Goal: Information Seeking & Learning: Find specific fact

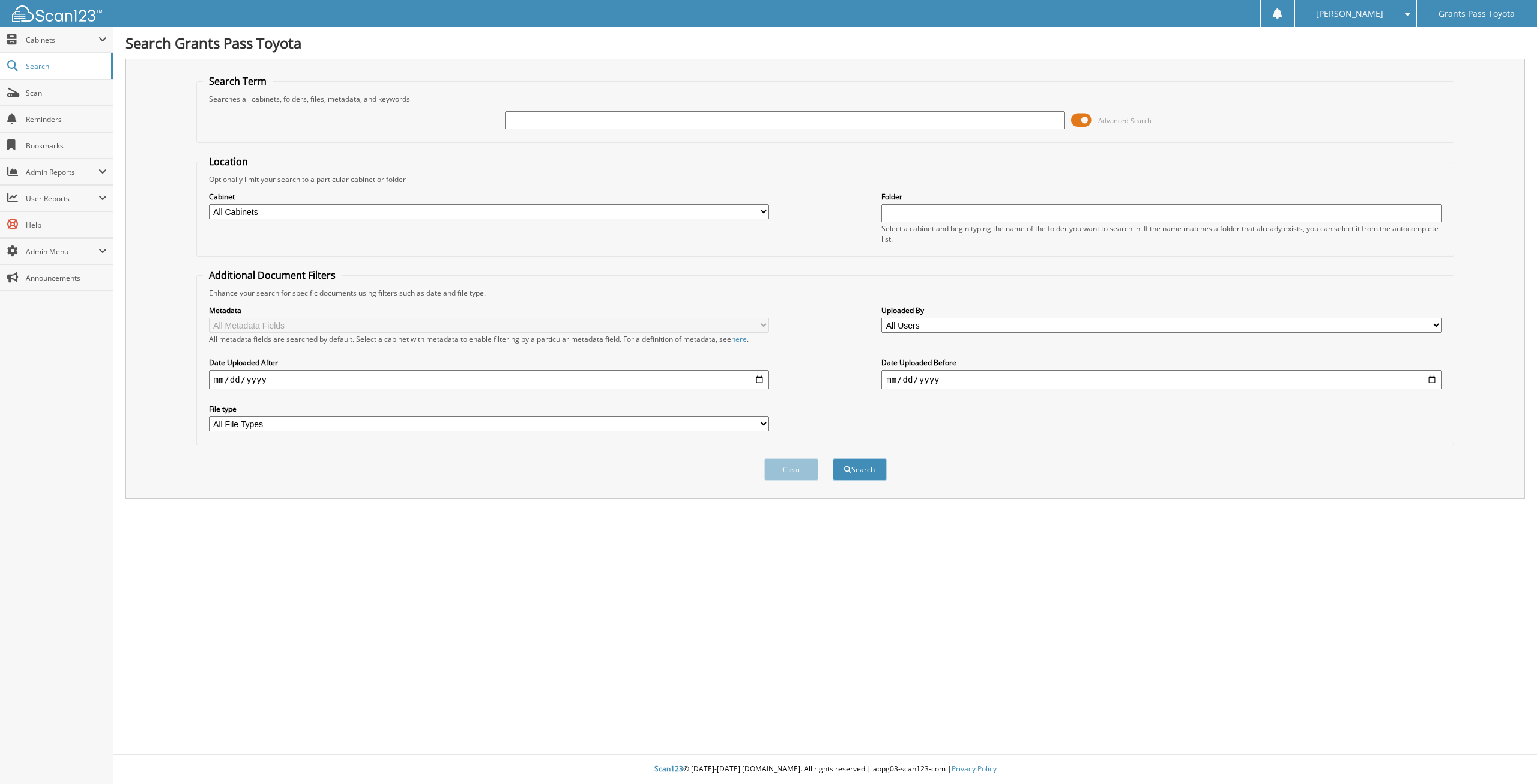
click at [677, 122] on input "text" at bounding box center [785, 120] width 560 height 18
type input "[US_VEHICLE_IDENTIFICATION_NUMBER]"
click at [833, 458] on button "Search" at bounding box center [860, 469] width 54 height 22
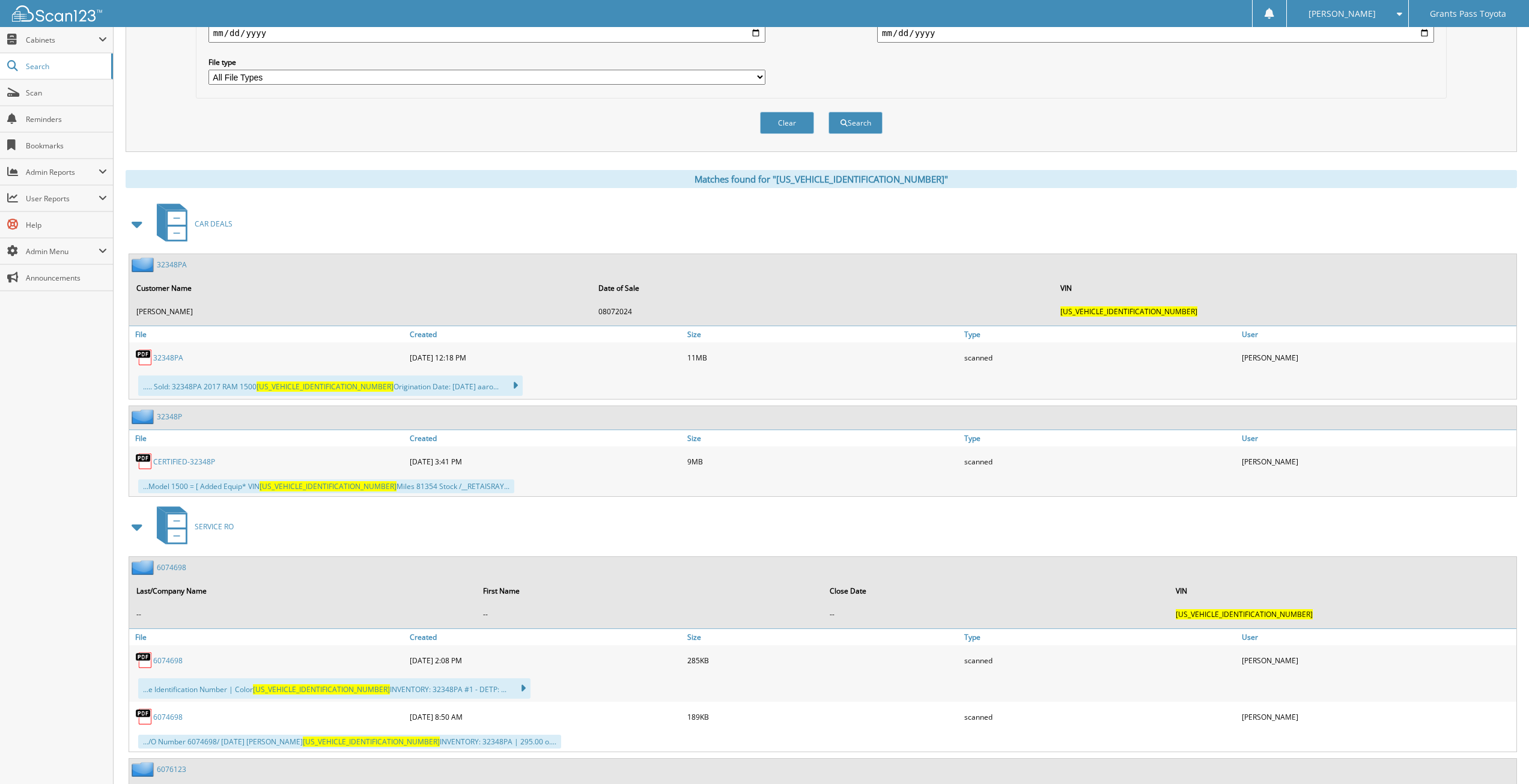
scroll to position [420, 0]
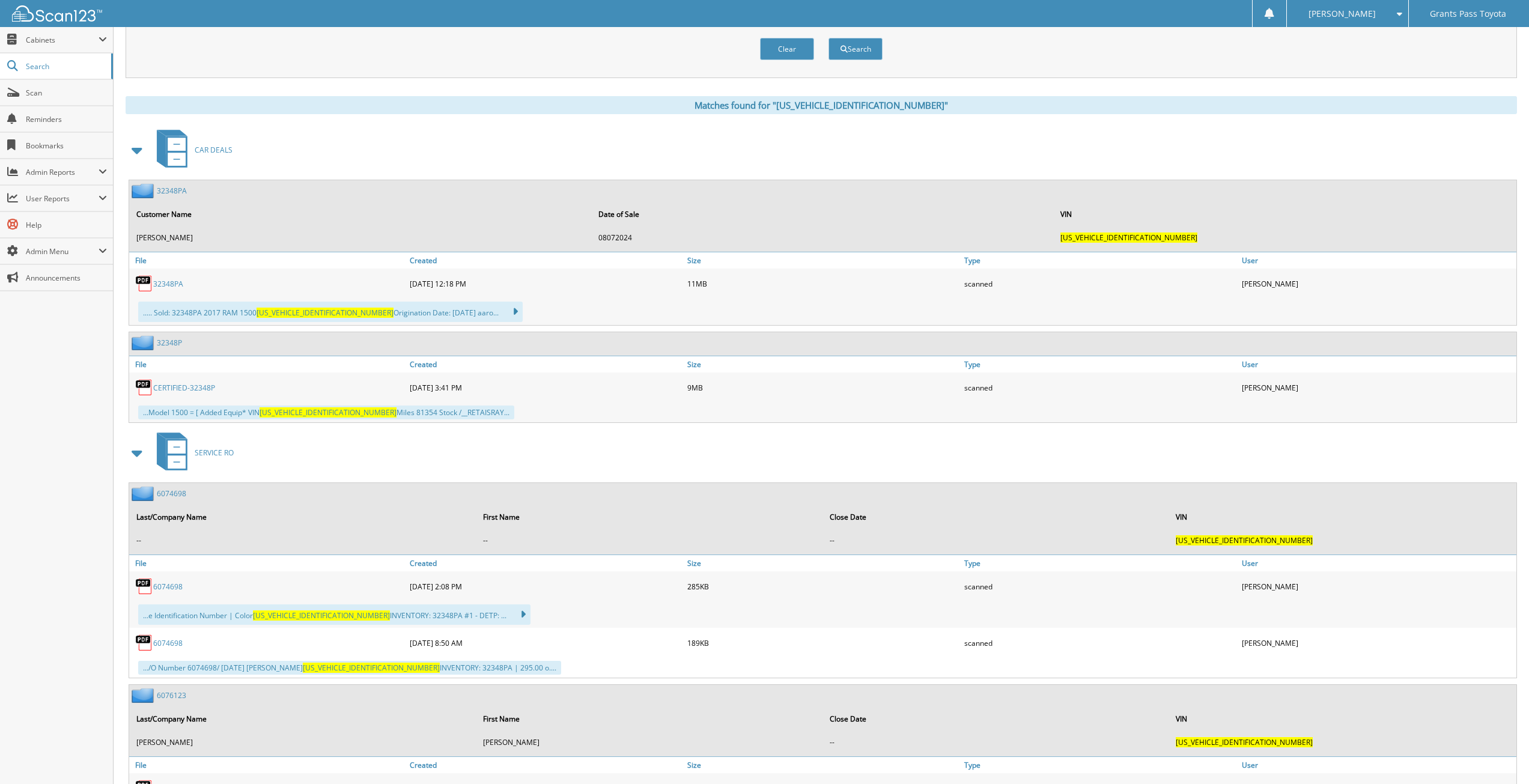
click at [171, 283] on link "32348PA" at bounding box center [167, 283] width 30 height 10
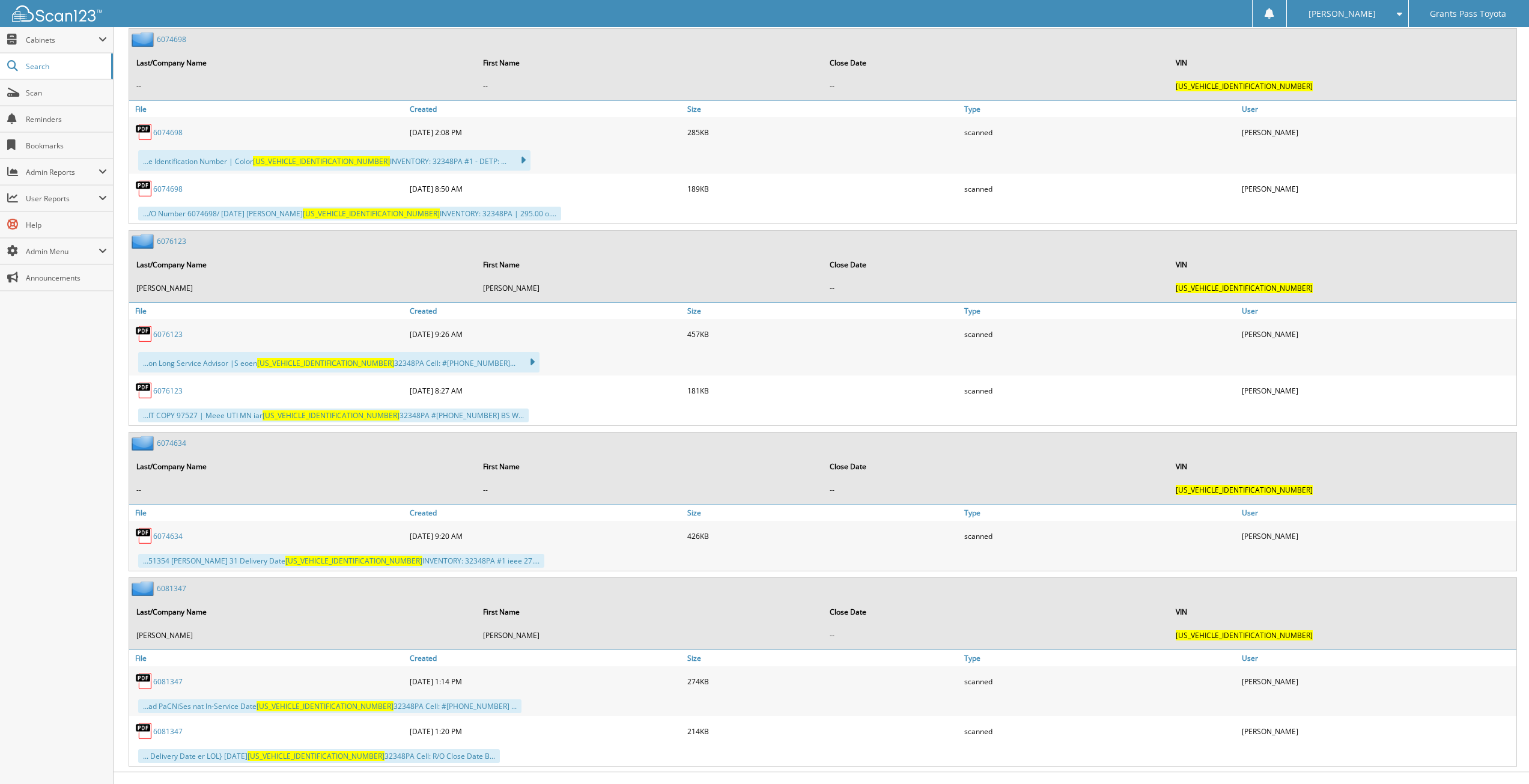
scroll to position [894, 0]
